Goal: Transaction & Acquisition: Purchase product/service

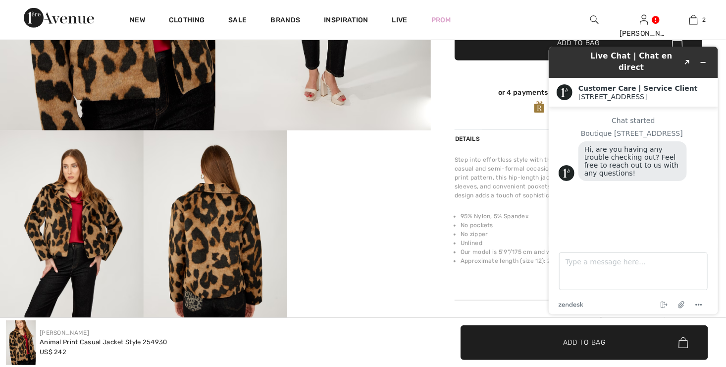
scroll to position [347, 0]
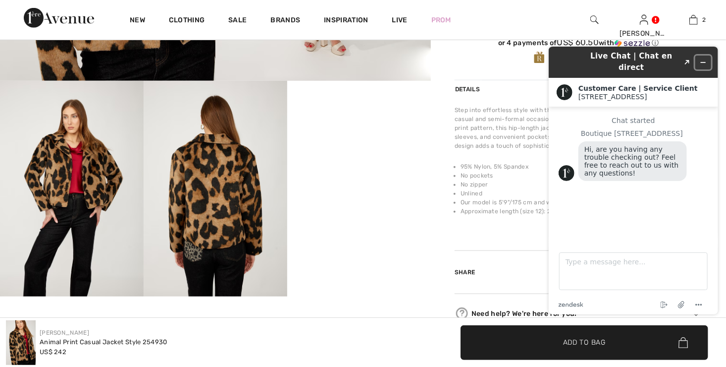
click at [705, 62] on icon "Minimize widget" at bounding box center [703, 62] width 4 height 0
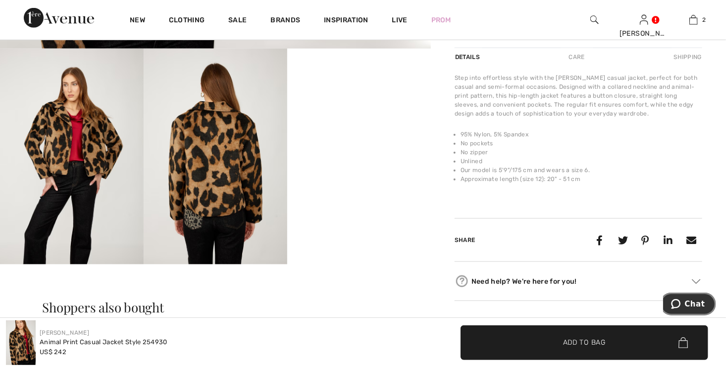
scroll to position [396, 0]
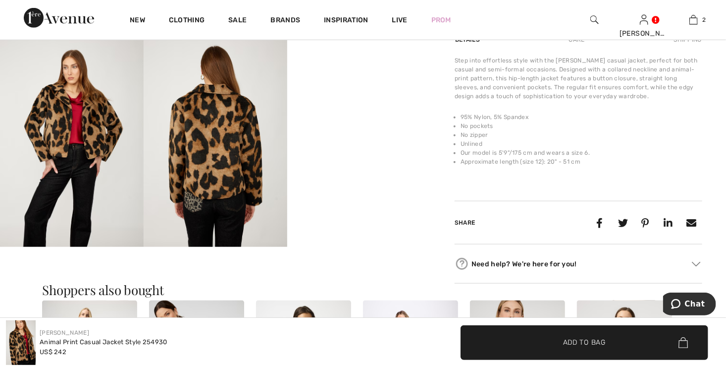
click at [234, 134] on img at bounding box center [216, 139] width 144 height 216
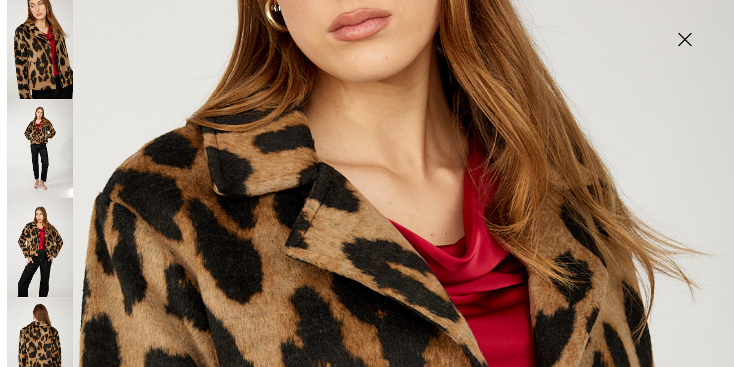
scroll to position [79, 0]
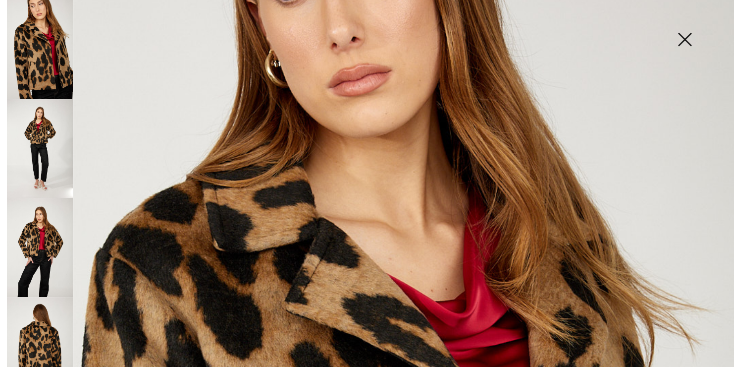
click at [684, 38] on img at bounding box center [685, 40] width 50 height 51
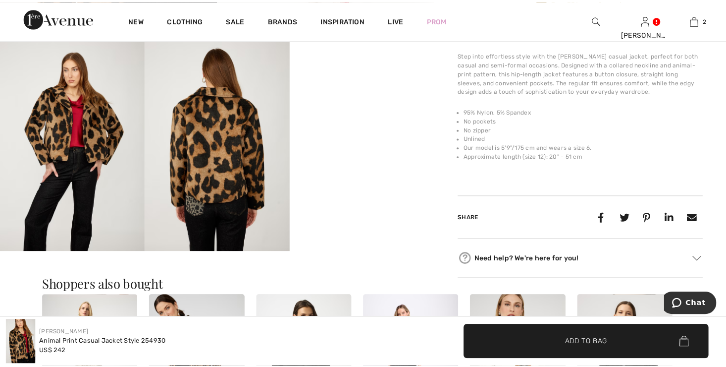
scroll to position [396, 0]
